Goal: Information Seeking & Learning: Learn about a topic

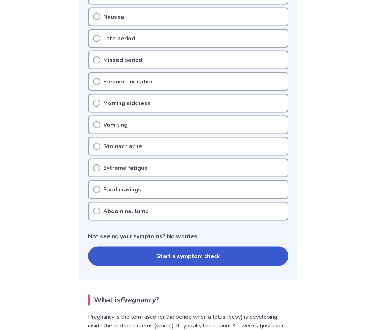
scroll to position [180, 0]
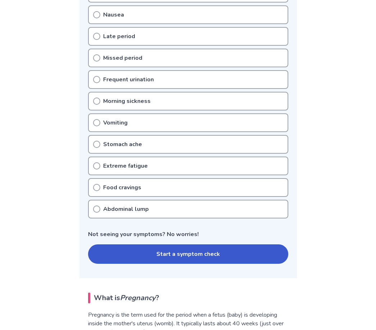
click at [244, 166] on div "Extreme fatigue" at bounding box center [188, 165] width 200 height 19
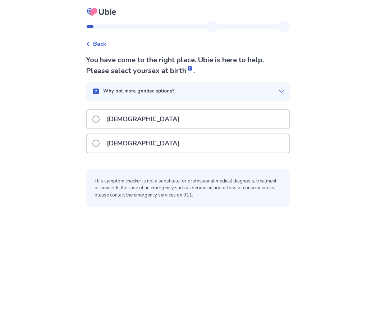
click at [258, 150] on div "[DEMOGRAPHIC_DATA]" at bounding box center [188, 143] width 203 height 18
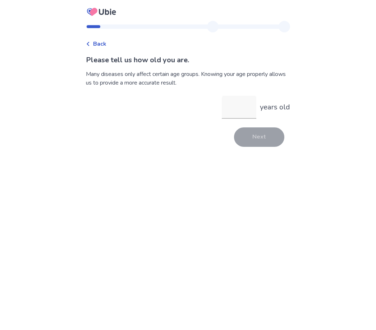
click at [229, 106] on input "years old" at bounding box center [239, 107] width 35 height 23
type input "**"
click at [257, 139] on button "Next" at bounding box center [259, 136] width 50 height 19
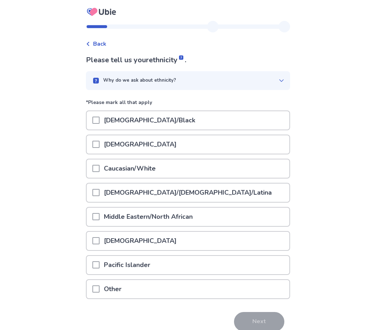
scroll to position [10, 0]
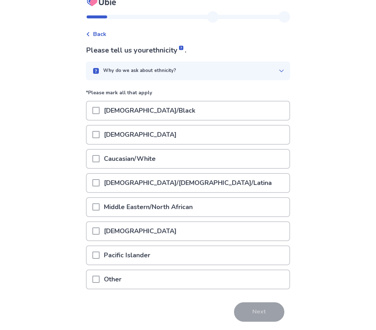
click at [245, 110] on div "[DEMOGRAPHIC_DATA]/Black" at bounding box center [188, 110] width 203 height 18
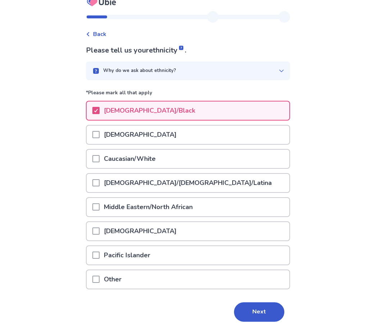
click at [249, 307] on button "Next" at bounding box center [259, 311] width 50 height 19
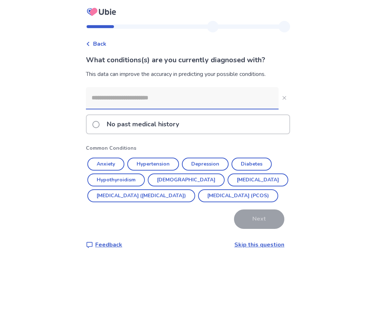
click at [251, 248] on link "Skip this question" at bounding box center [259, 244] width 50 height 8
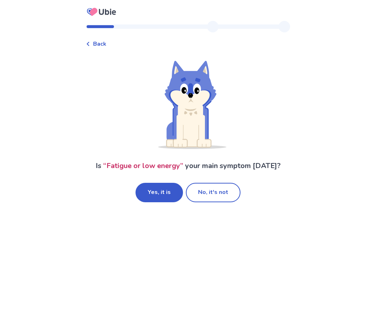
click at [214, 194] on button "No, it's not" at bounding box center [213, 192] width 55 height 19
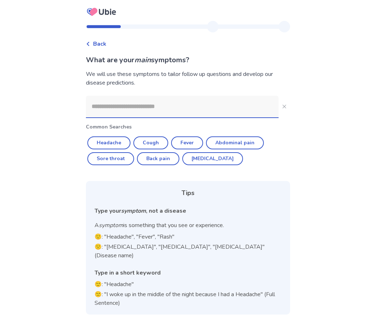
click at [167, 164] on button "Back pain" at bounding box center [158, 158] width 42 height 13
type input "*********"
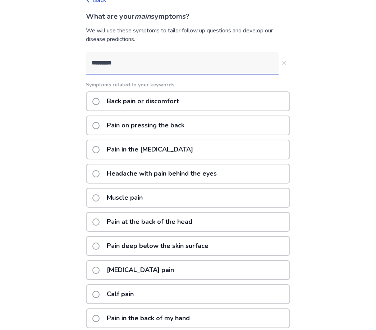
scroll to position [55, 0]
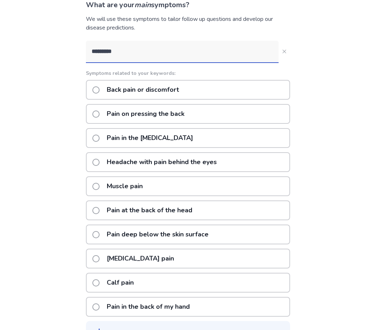
click at [173, 329] on div "Please try different words if you cannot find your symptoms." at bounding box center [179, 333] width 147 height 8
click at [282, 56] on button "*********" at bounding box center [285, 52] width 12 height 12
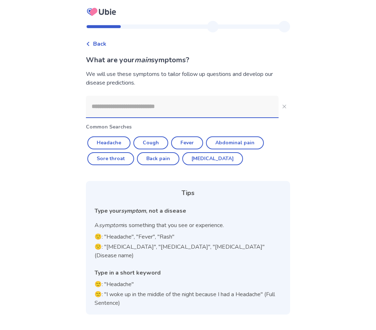
click at [234, 142] on button "Abdominal pain" at bounding box center [235, 142] width 58 height 13
type input "**********"
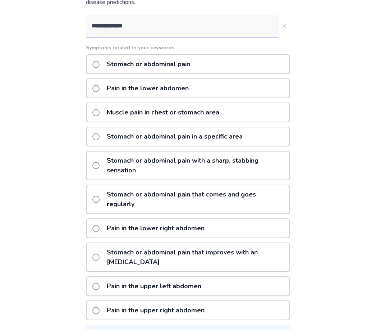
scroll to position [84, 0]
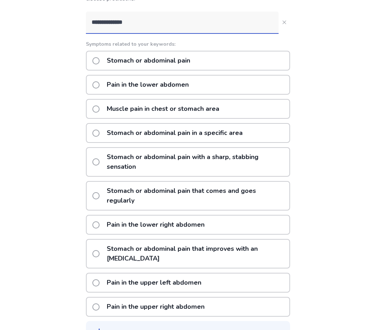
click at [248, 83] on div "Pain in the lower abdomen" at bounding box center [188, 85] width 204 height 20
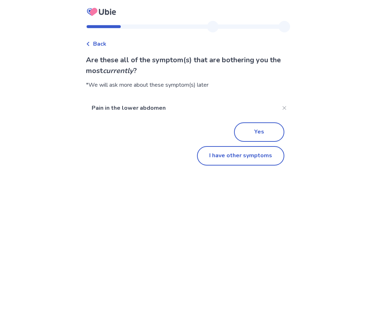
click at [269, 156] on button "I have other symptoms" at bounding box center [240, 155] width 87 height 19
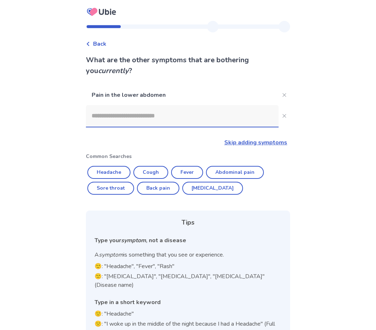
scroll to position [23, 0]
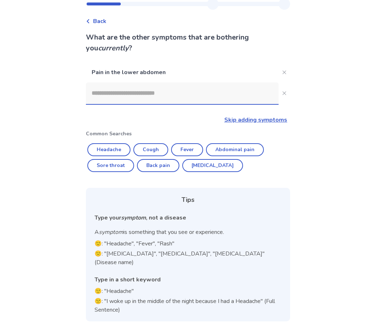
click at [168, 167] on button "Back pain" at bounding box center [158, 165] width 42 height 13
type input "*********"
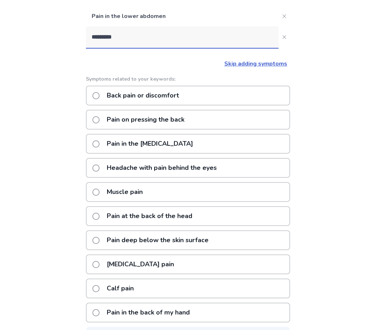
scroll to position [83, 0]
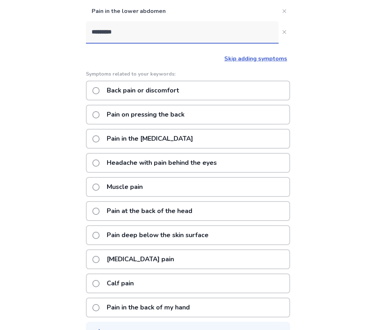
click at [243, 86] on div "Back pain or discomfort" at bounding box center [188, 91] width 204 height 20
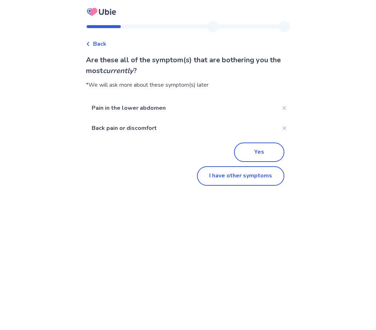
click at [261, 151] on button "Yes" at bounding box center [259, 151] width 50 height 19
